Goal: Task Accomplishment & Management: Manage account settings

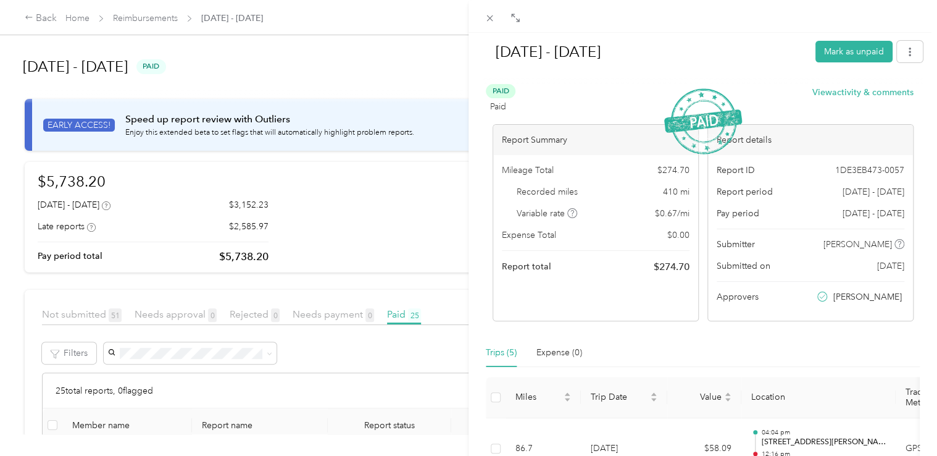
click at [43, 20] on div "[DATE] - [DATE] Mark as unpaid Paid Paid View activity & comments Report Summar…" at bounding box center [468, 228] width 937 height 456
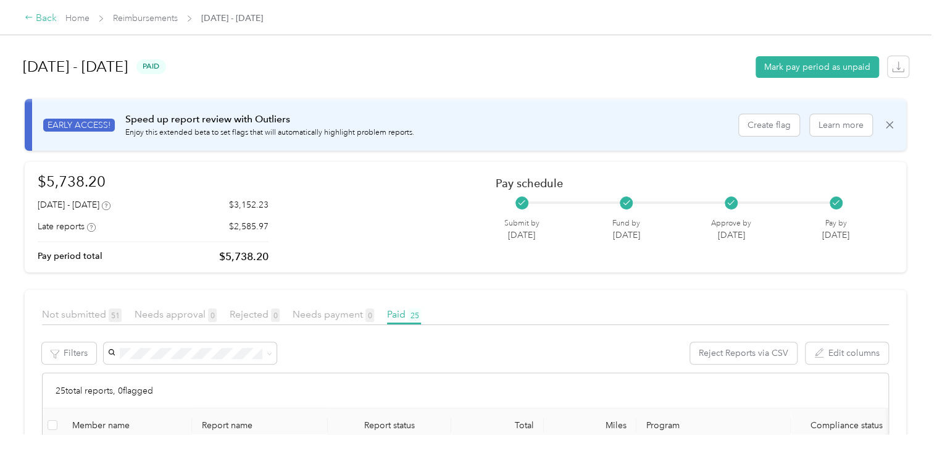
click at [39, 16] on div "Back" at bounding box center [41, 18] width 32 height 15
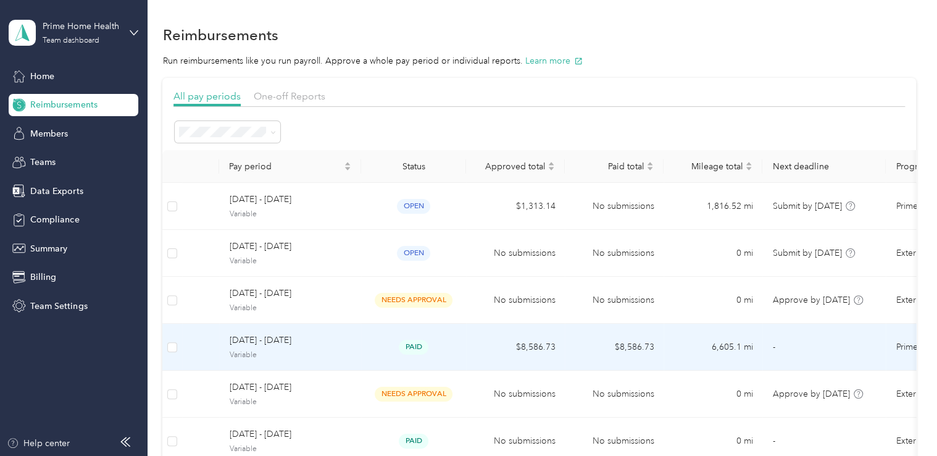
click at [357, 348] on td "August 10 - 23, 2025 Variable" at bounding box center [290, 347] width 142 height 47
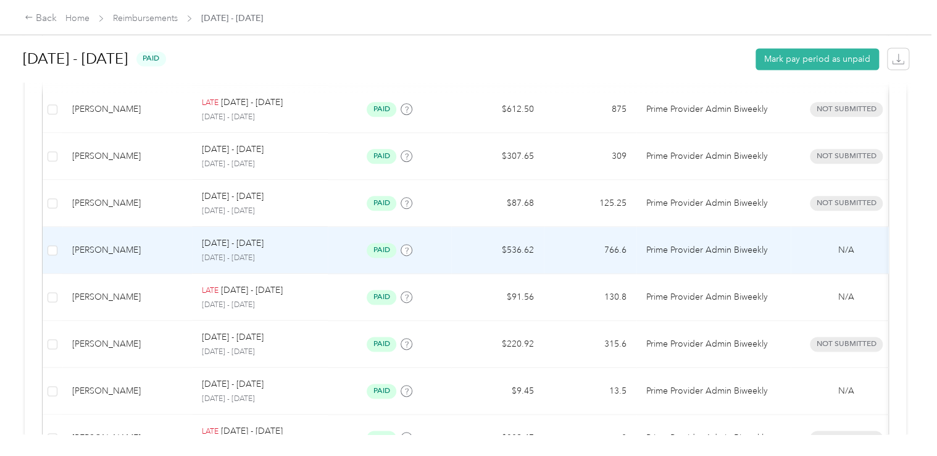
scroll to position [1050, 0]
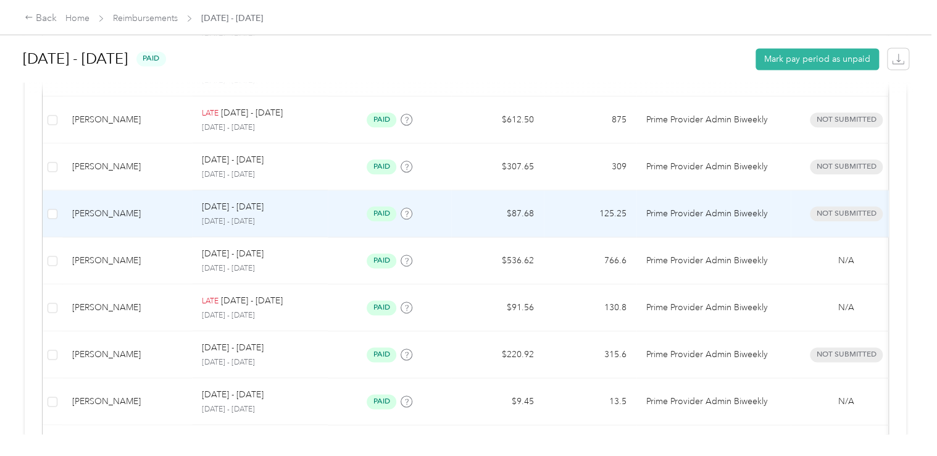
click at [168, 217] on div "Andres Enriquez" at bounding box center [127, 214] width 110 height 14
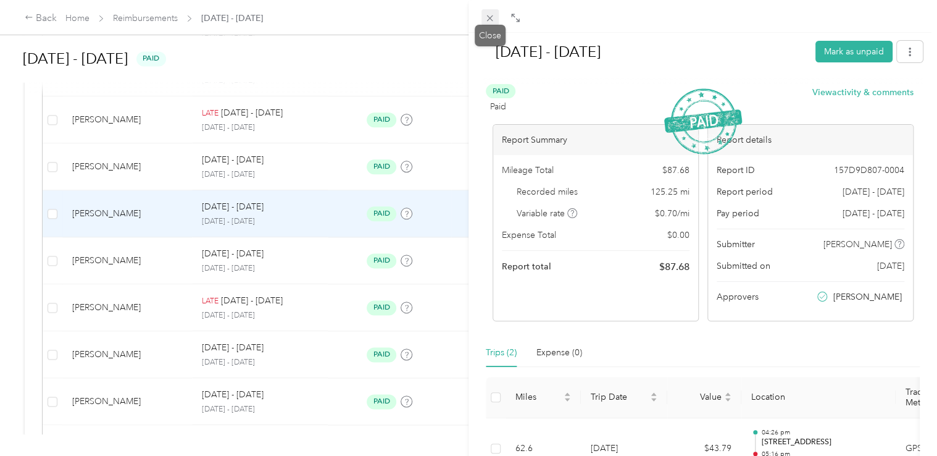
click at [489, 18] on icon at bounding box center [490, 18] width 6 height 6
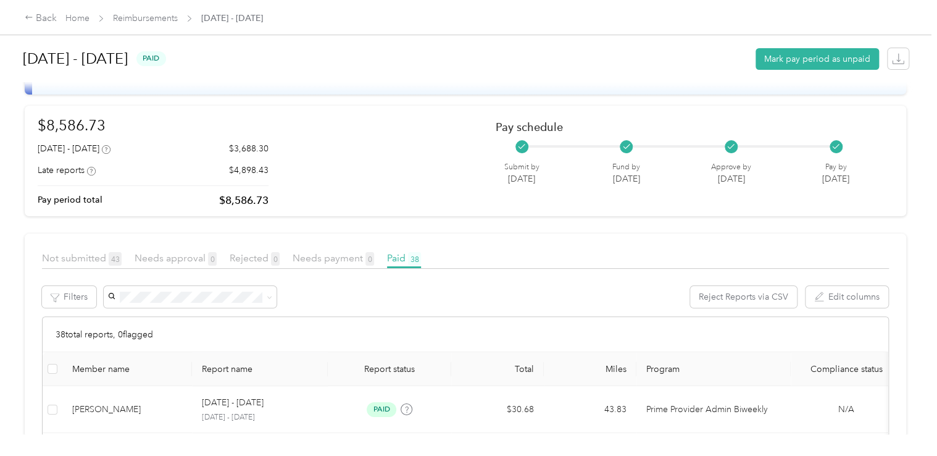
scroll to position [57, 0]
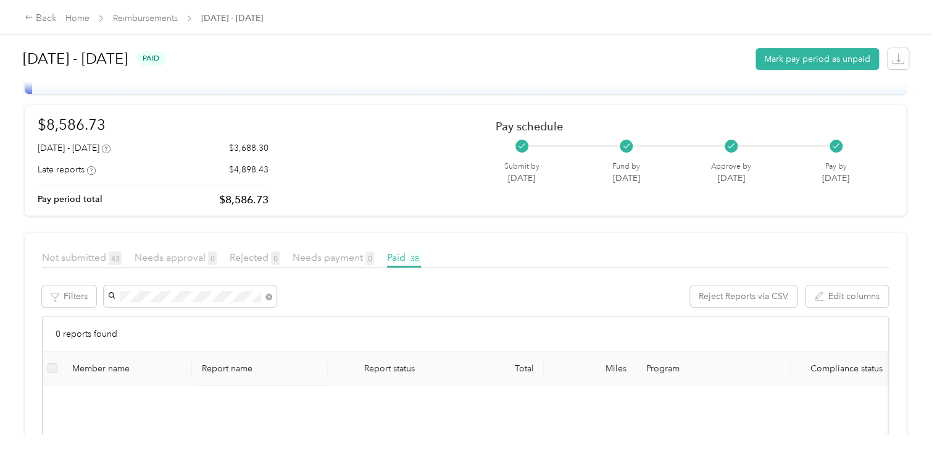
click at [257, 324] on li "Andres Enriquez" at bounding box center [189, 319] width 173 height 22
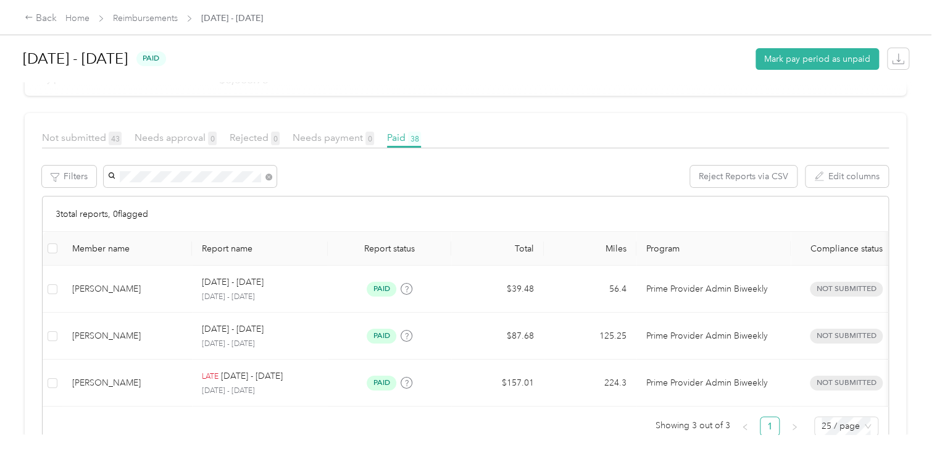
scroll to position [224, 0]
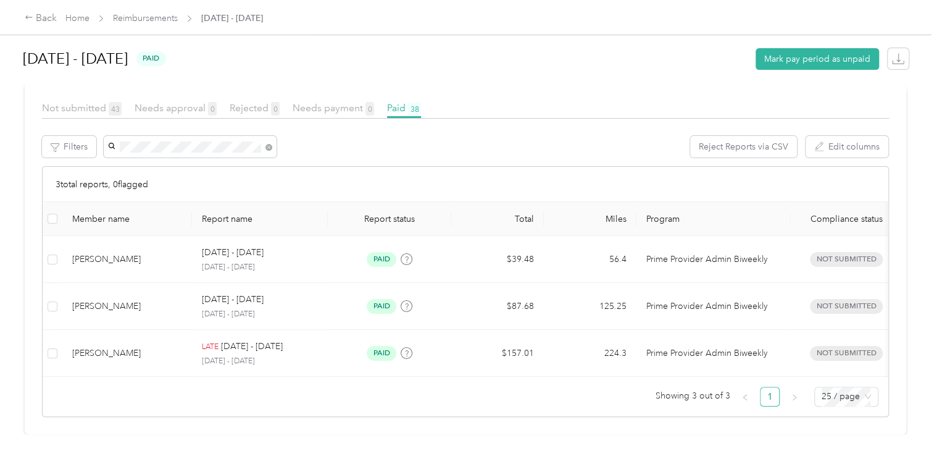
click at [349, 420] on article "Not submitted 43 Needs approval 0 Rejected 0 Needs payment 0 Paid 38 Filters Re…" at bounding box center [466, 258] width 882 height 351
